Goal: Task Accomplishment & Management: Complete application form

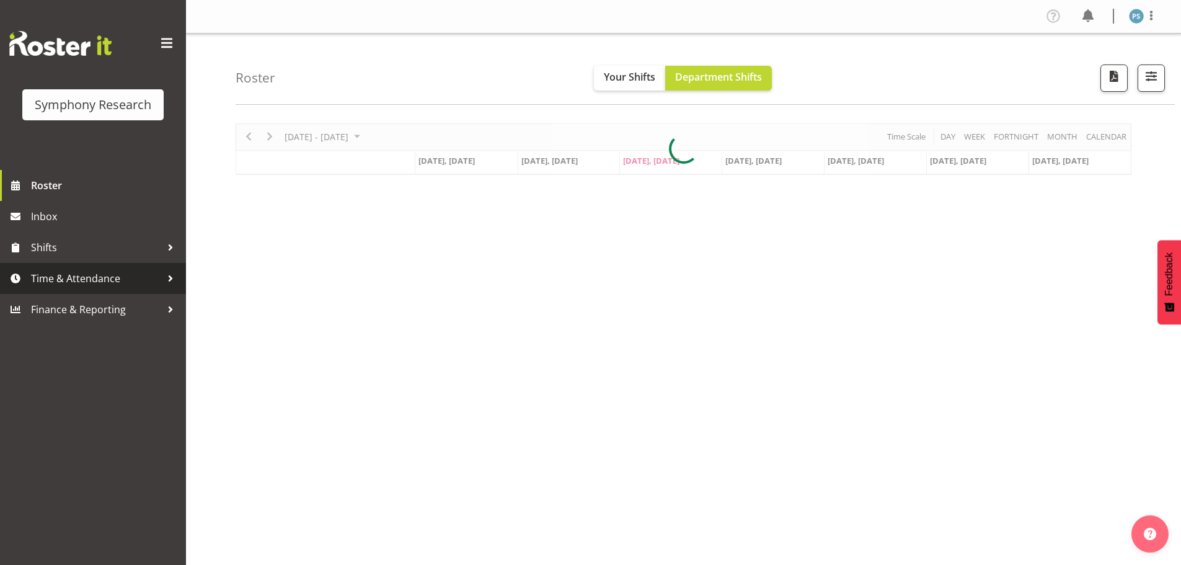
click at [102, 276] on span "Time & Attendance" at bounding box center [96, 278] width 130 height 19
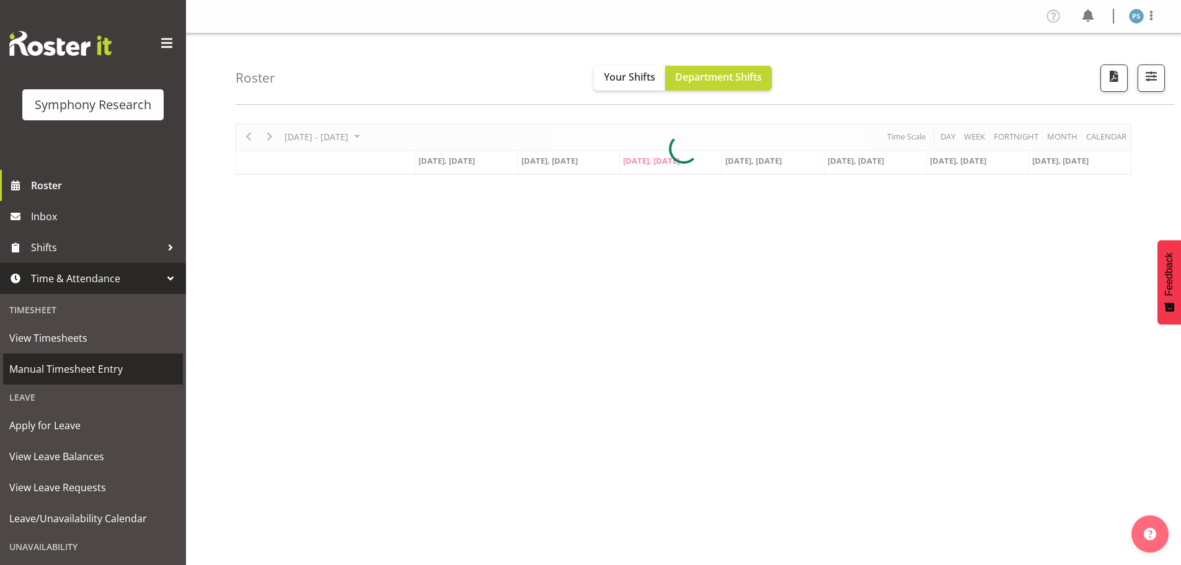
click at [105, 371] on span "Manual Timesheet Entry" at bounding box center [92, 369] width 167 height 19
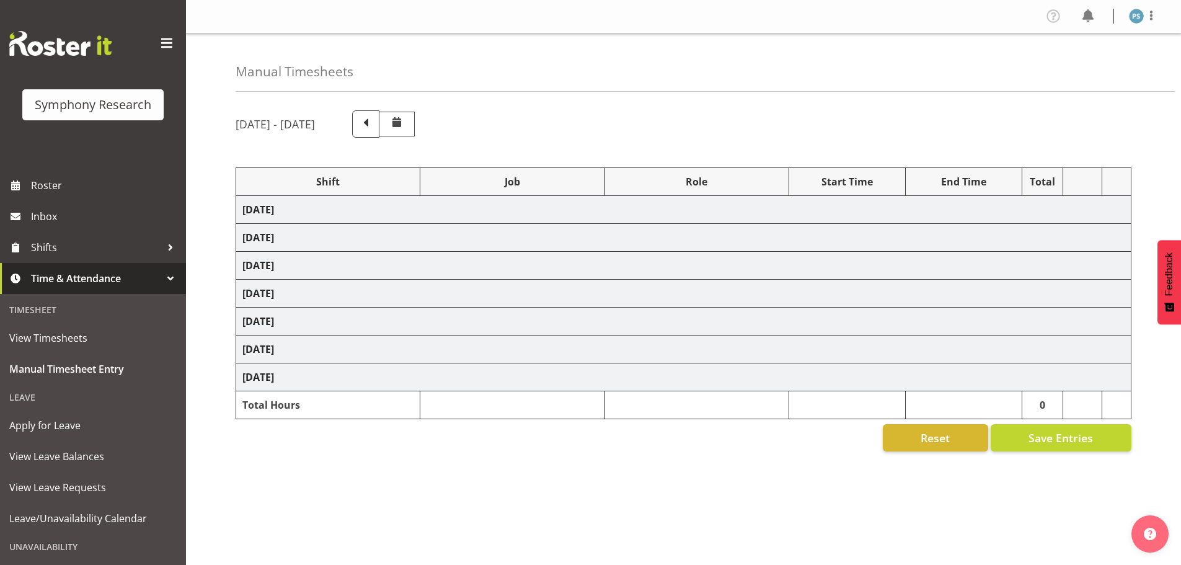
select select "4583"
select select "10527"
select select "4583"
select select "10499"
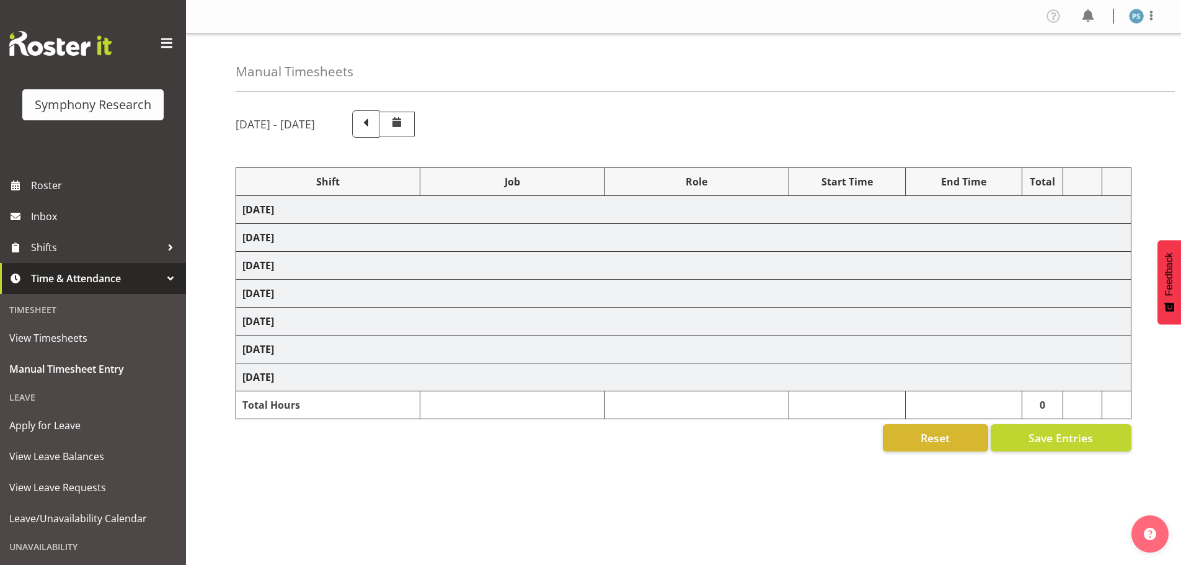
select select "4583"
select select "10527"
select select "4583"
select select "10499"
select select "4583"
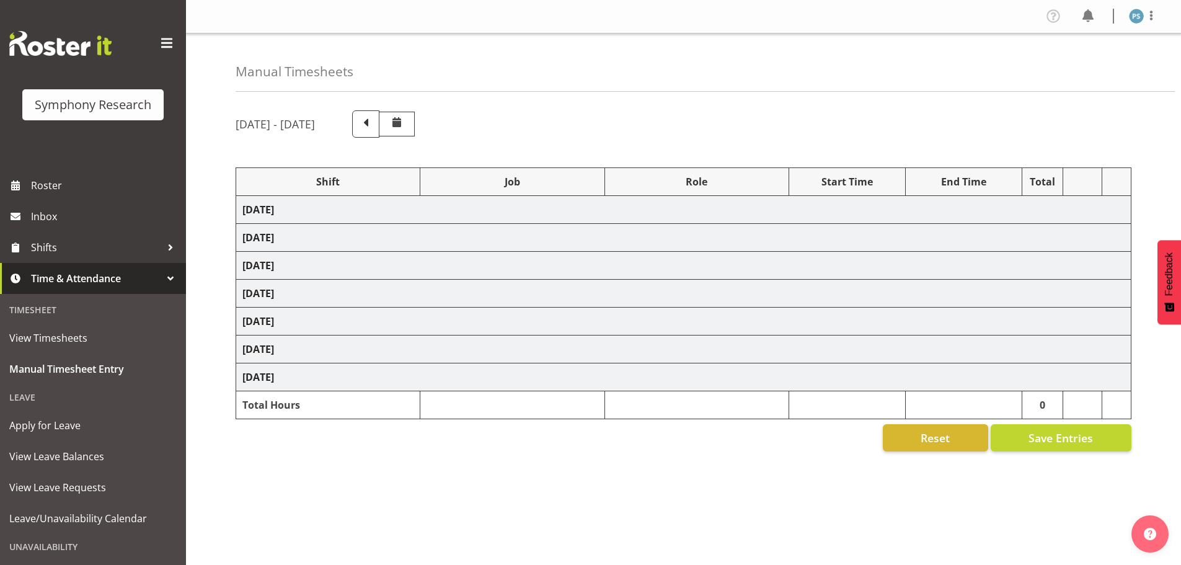
select select "10527"
select select "4583"
select select "10499"
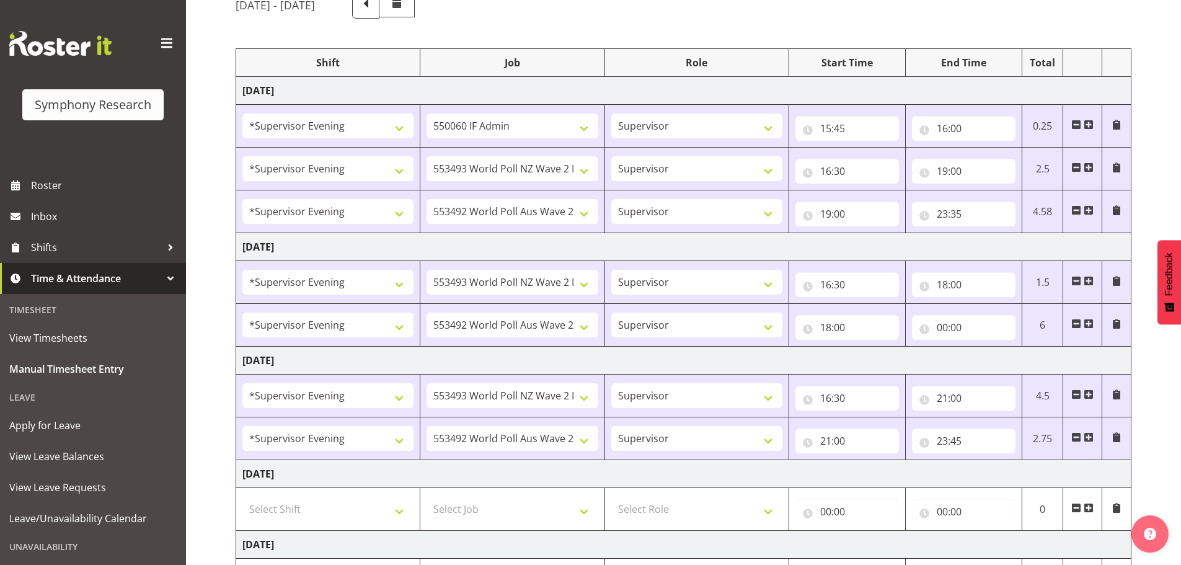
scroll to position [372, 0]
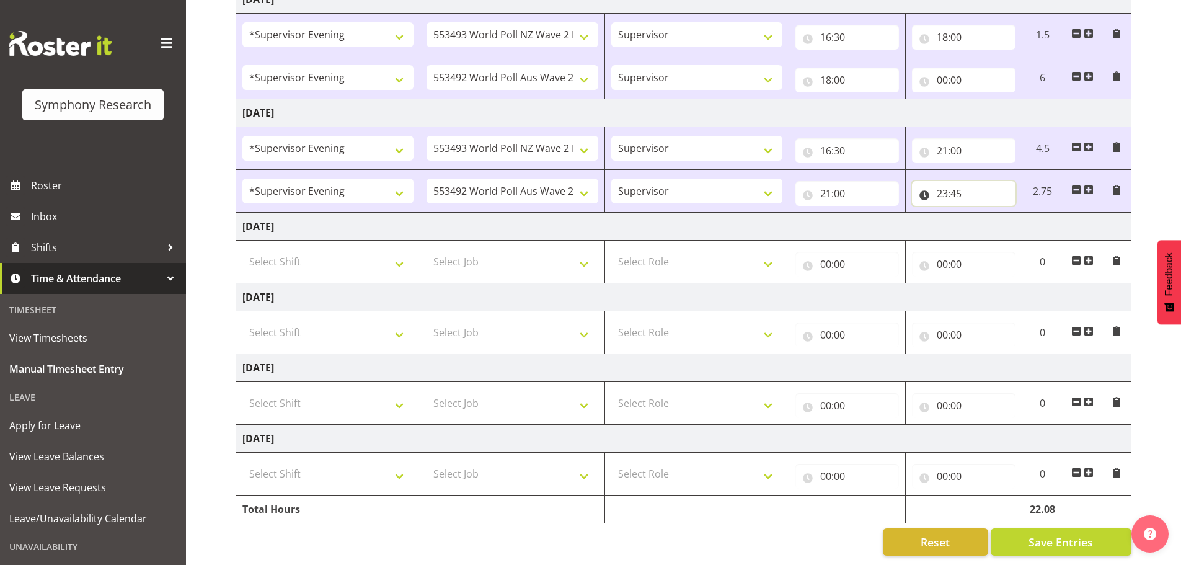
click at [953, 187] on input "23:45" at bounding box center [964, 193] width 104 height 25
click at [991, 221] on select "00 01 02 03 04 05 06 07 08 09 10 11 12 13 14 15 16 17 18 19 20 21 22 23" at bounding box center [997, 225] width 28 height 25
select select "0"
click at [983, 213] on select "00 01 02 03 04 05 06 07 08 09 10 11 12 13 14 15 16 17 18 19 20 21 22 23" at bounding box center [997, 225] width 28 height 25
type input "00:45"
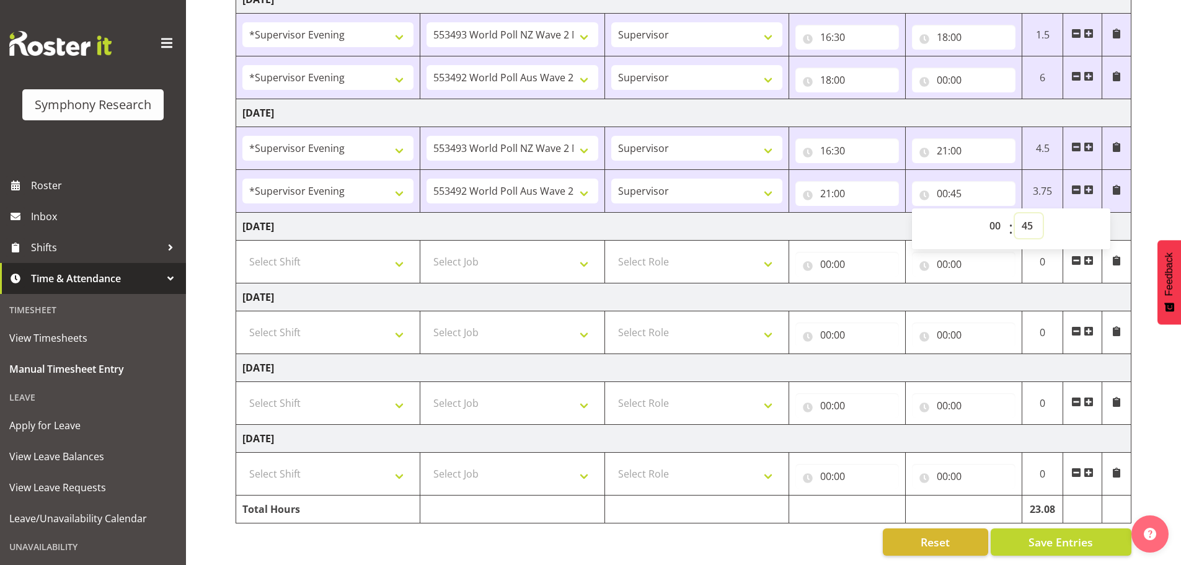
click at [1034, 216] on select "00 01 02 03 04 05 06 07 08 09 10 11 12 13 14 15 16 17 18 19 20 21 22 23 24 25 2…" at bounding box center [1029, 225] width 28 height 25
select select "0"
click at [1015, 213] on select "00 01 02 03 04 05 06 07 08 09 10 11 12 13 14 15 16 17 18 19 20 21 22 23 24 25 2…" at bounding box center [1029, 225] width 28 height 25
type input "00:00"
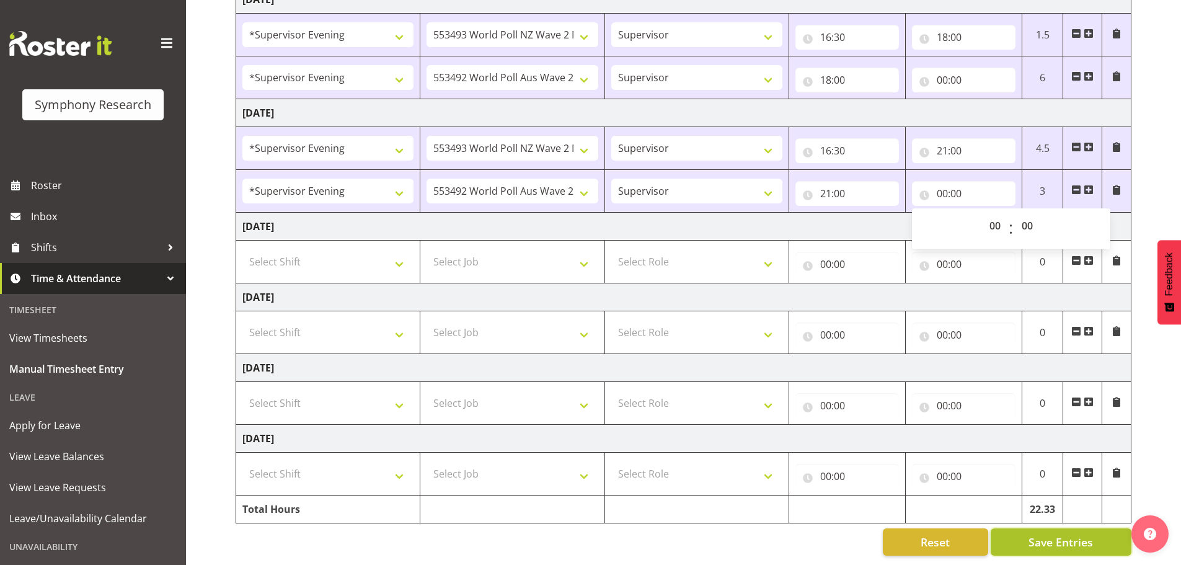
click at [1050, 528] on button "Save Entries" at bounding box center [1061, 541] width 141 height 27
click at [1054, 534] on span "Save Entries" at bounding box center [1061, 542] width 64 height 16
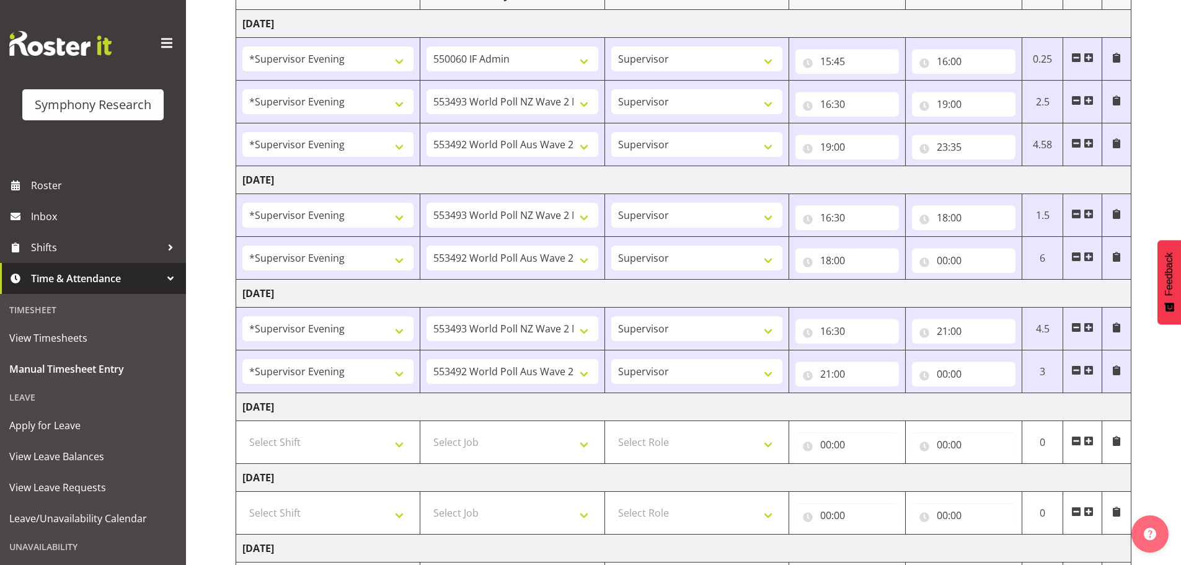
scroll to position [0, 0]
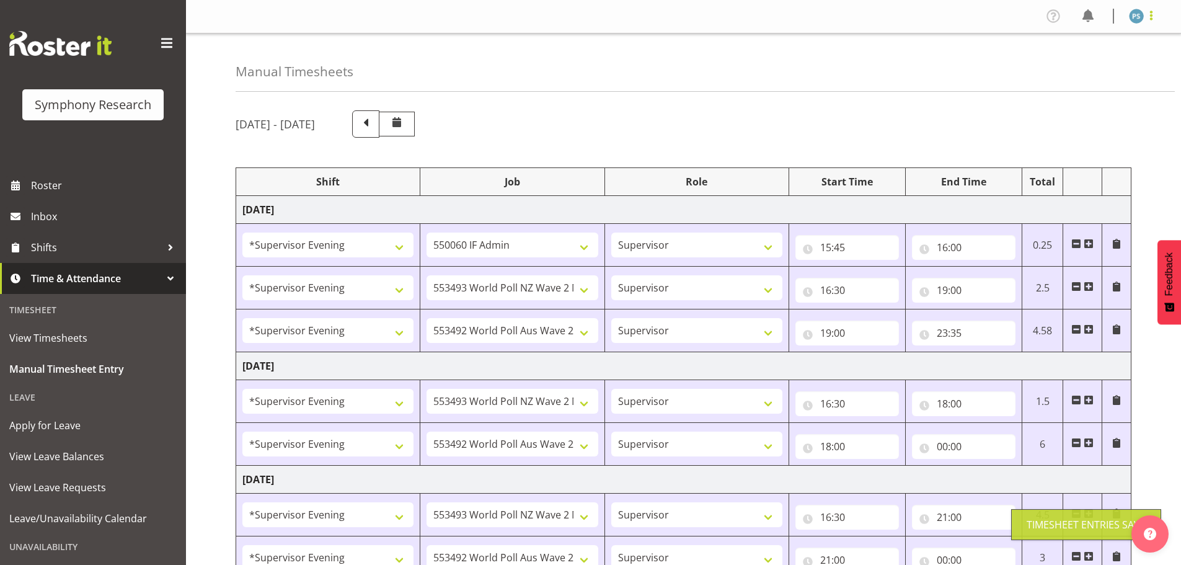
click at [1155, 21] on span at bounding box center [1151, 15] width 15 height 15
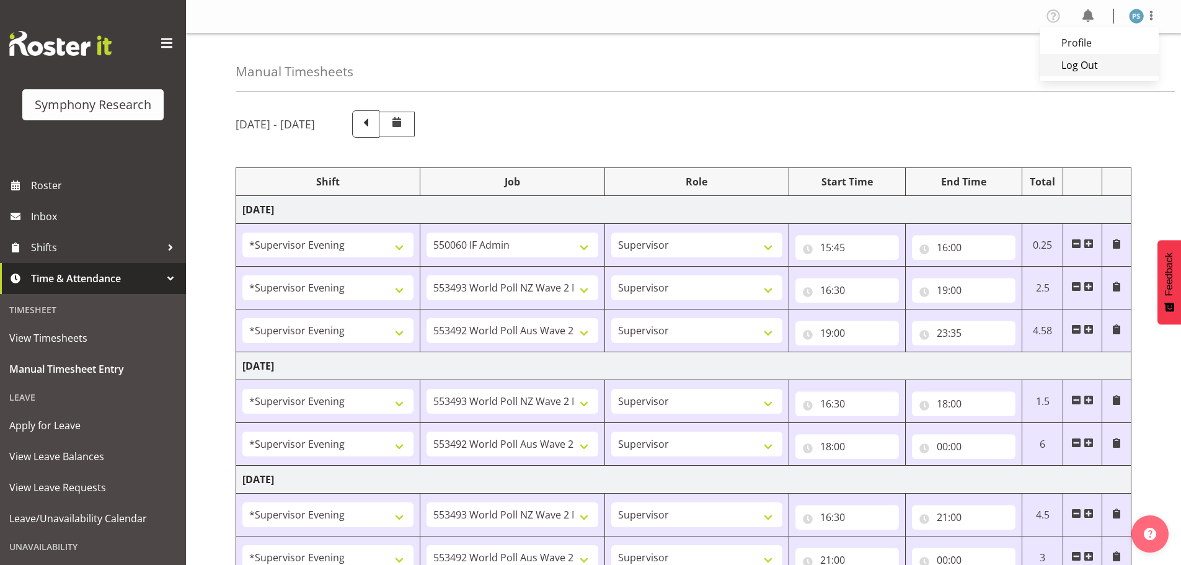
click at [1100, 63] on link "Log Out" at bounding box center [1099, 65] width 119 height 22
